Goal: Transaction & Acquisition: Subscribe to service/newsletter

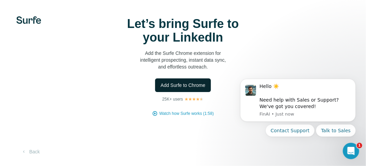
click at [199, 87] on span "Add Surfe to Chrome" at bounding box center [183, 85] width 45 height 7
click at [353, 79] on icon "Dismiss notification" at bounding box center [354, 81] width 4 height 4
